Goal: Transaction & Acquisition: Purchase product/service

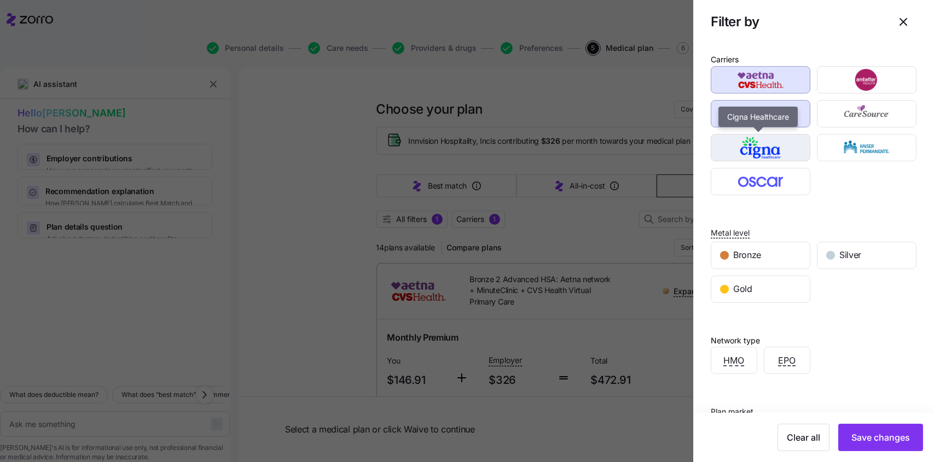
click at [728, 141] on img "button" at bounding box center [760, 148] width 80 height 22
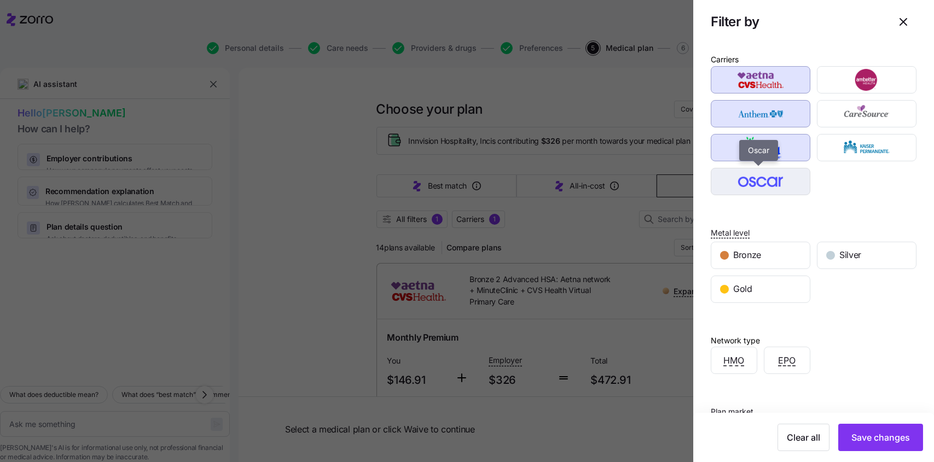
click at [738, 178] on img "button" at bounding box center [760, 182] width 80 height 22
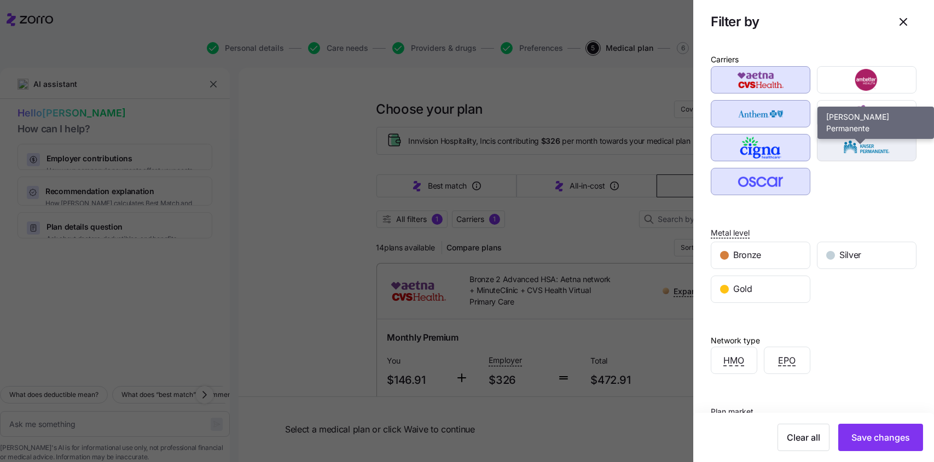
click at [833, 141] on img "button" at bounding box center [867, 148] width 80 height 22
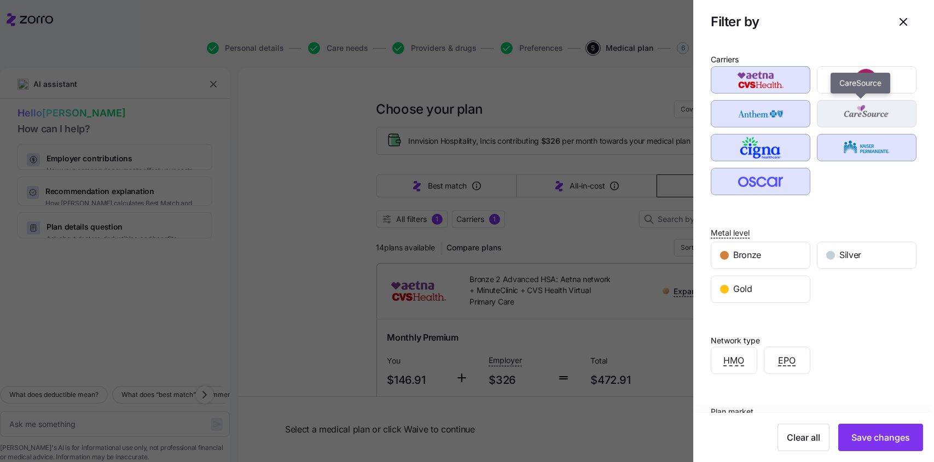
click at [833, 115] on img "button" at bounding box center [867, 114] width 80 height 22
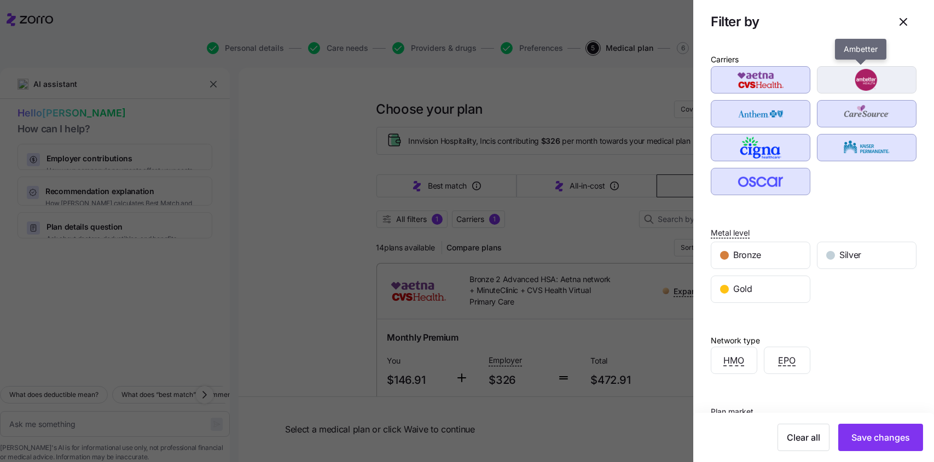
click at [827, 83] on img "button" at bounding box center [867, 80] width 80 height 22
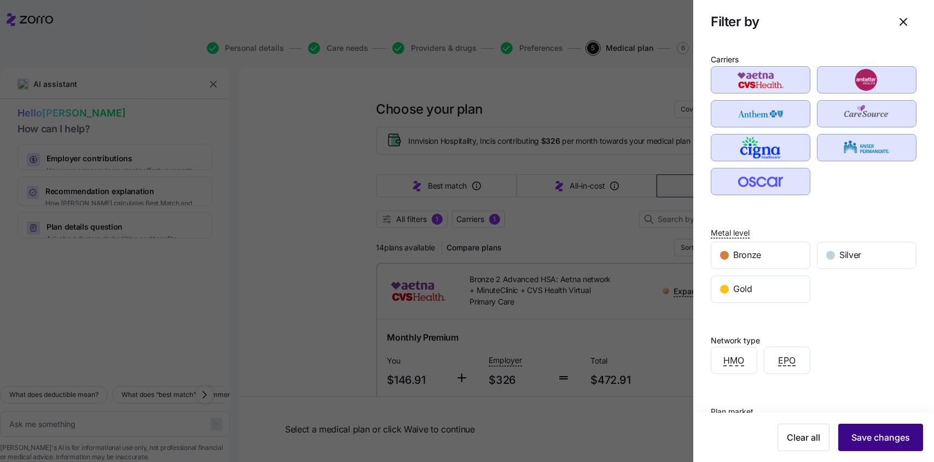
click at [883, 434] on span "Save changes" at bounding box center [880, 437] width 59 height 13
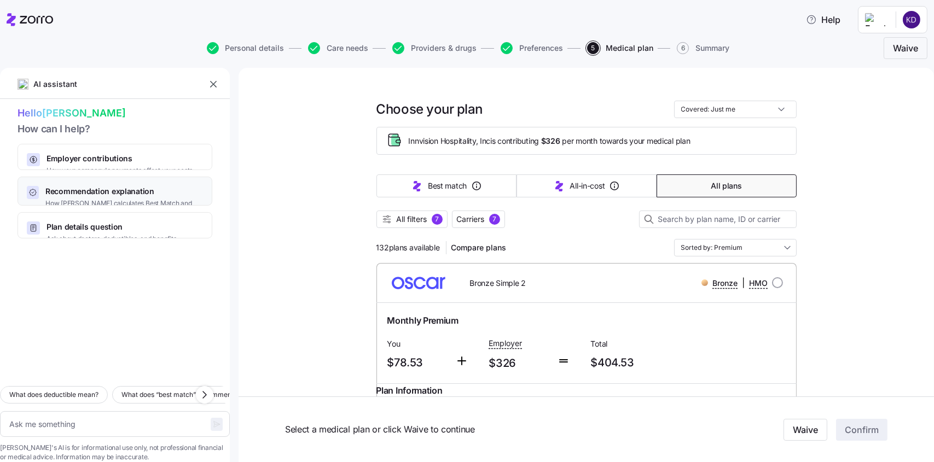
click at [162, 189] on span "Recommendation explanation" at bounding box center [124, 191] width 158 height 11
type textarea "x"
type textarea "Can you explain how Zorro calculates the Best Match and Lowest All-In-Cost reco…"
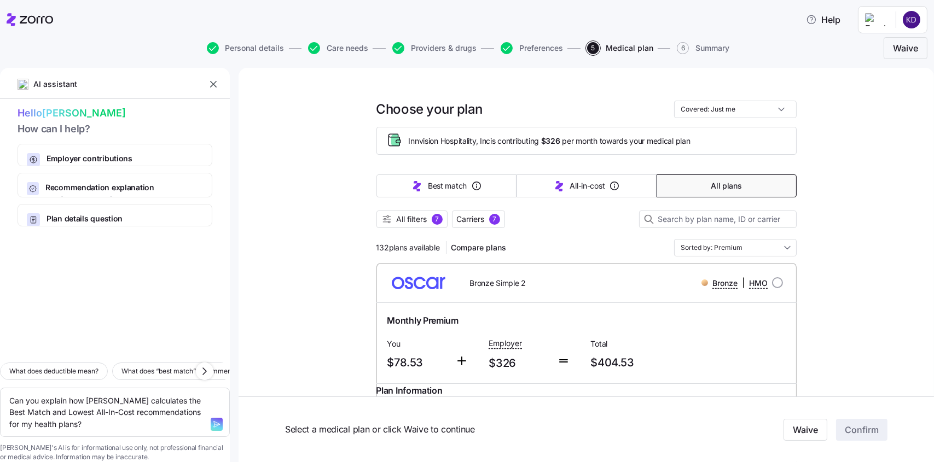
click at [203, 365] on icon "button" at bounding box center [204, 371] width 13 height 13
click at [94, 366] on span "Explain out-of-pocket maximum." at bounding box center [59, 371] width 102 height 11
type textarea "x"
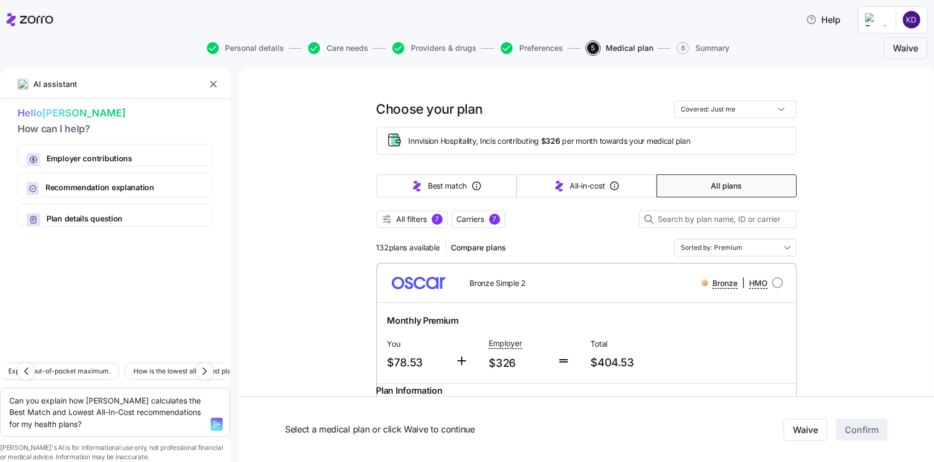
type textarea "Explain out-of-pocket maximum."
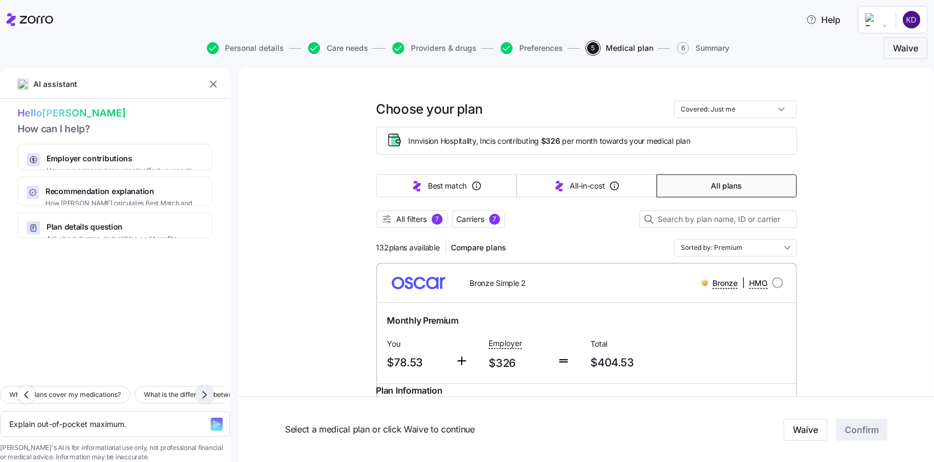
click at [199, 388] on icon "button" at bounding box center [204, 394] width 13 height 13
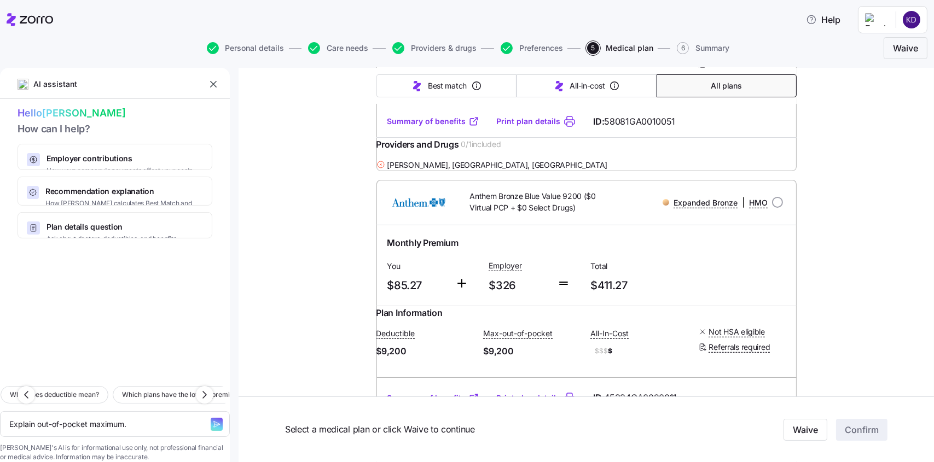
scroll to position [383, 0]
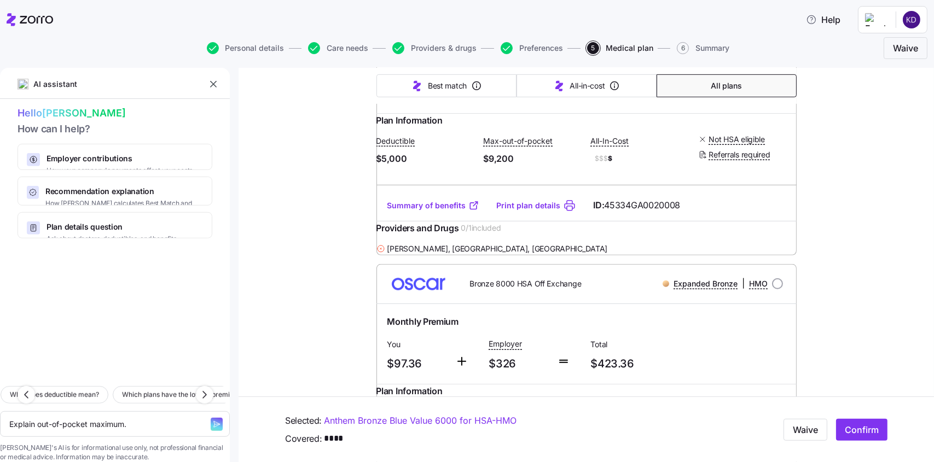
click at [441, 211] on link "Summary of benefits" at bounding box center [433, 205] width 92 height 11
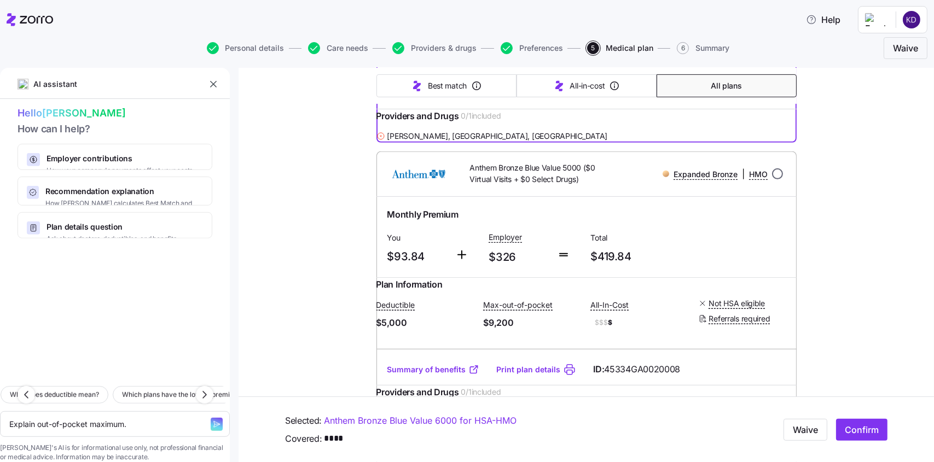
click at [773, 179] on input "radio" at bounding box center [777, 173] width 11 height 11
radio input "true"
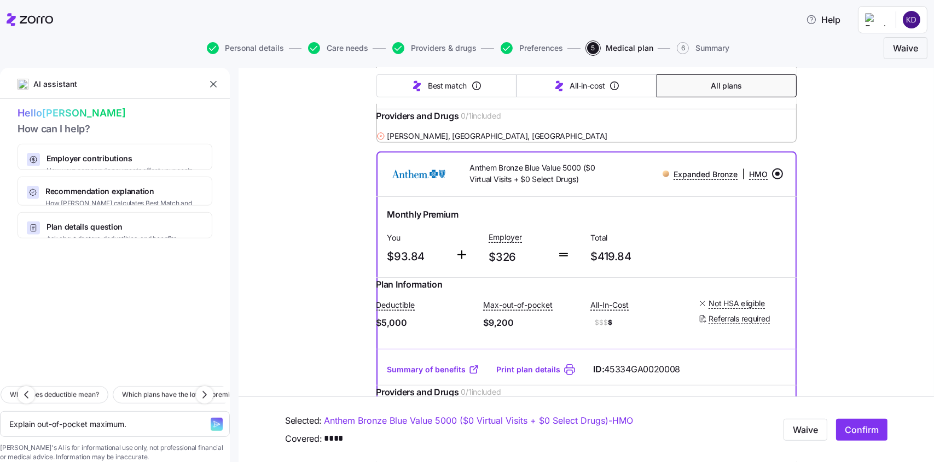
type textarea "x"
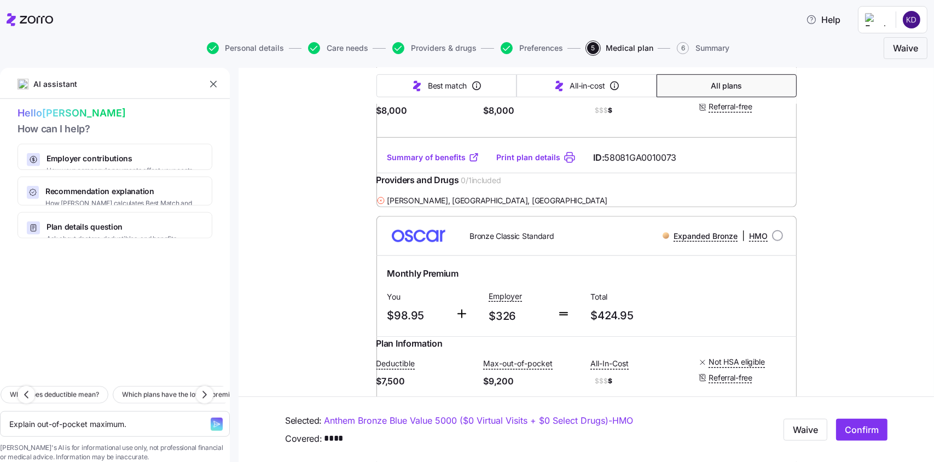
scroll to position [1422, 0]
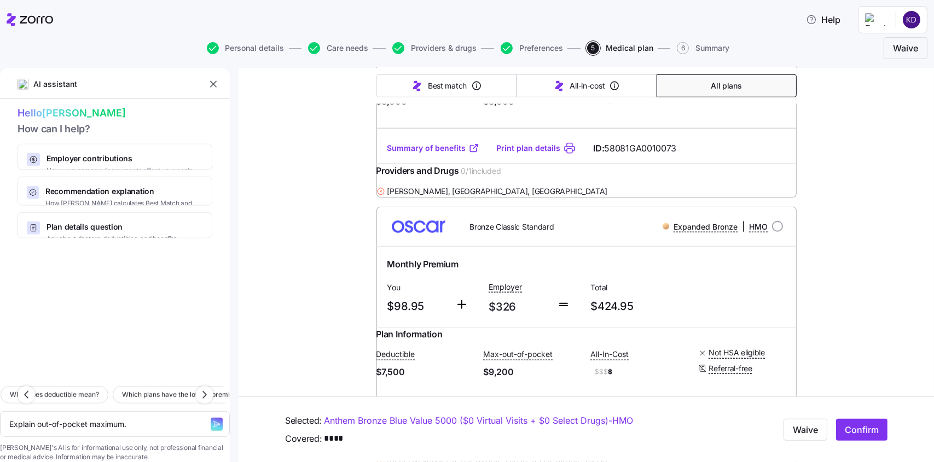
click at [517, 154] on link "Print plan details" at bounding box center [529, 148] width 64 height 11
